Goal: Information Seeking & Learning: Learn about a topic

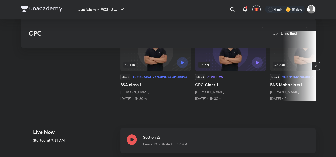
scroll to position [140, 0]
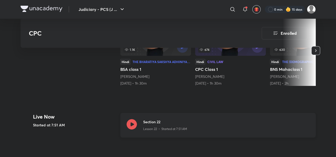
click at [131, 125] on icon at bounding box center [131, 124] width 10 height 10
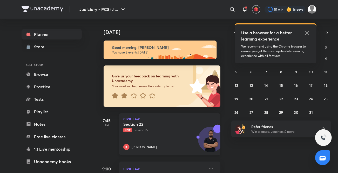
click at [133, 147] on p "[PERSON_NAME]" at bounding box center [144, 147] width 25 height 5
